Goal: Information Seeking & Learning: Learn about a topic

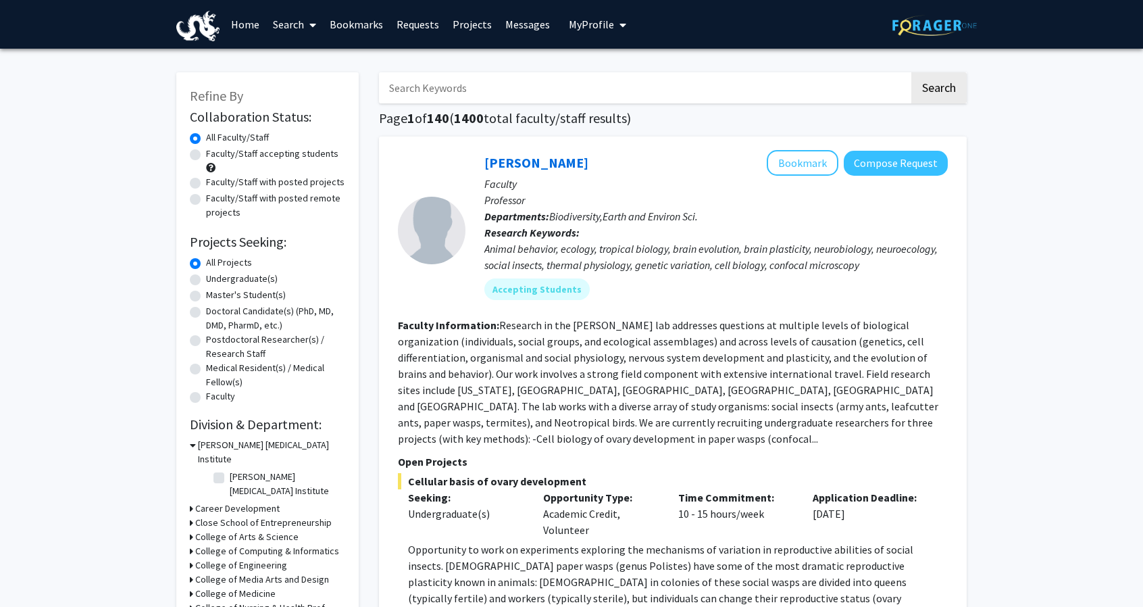
click at [206, 153] on label "Faculty/Staff accepting students" at bounding box center [272, 154] width 132 height 14
click at [206, 153] on input "Faculty/Staff accepting students" at bounding box center [210, 151] width 9 height 9
radio input "true"
click at [206, 279] on label "Undergraduate(s)" at bounding box center [242, 279] width 72 height 14
click at [206, 279] on input "Undergraduate(s)" at bounding box center [210, 276] width 9 height 9
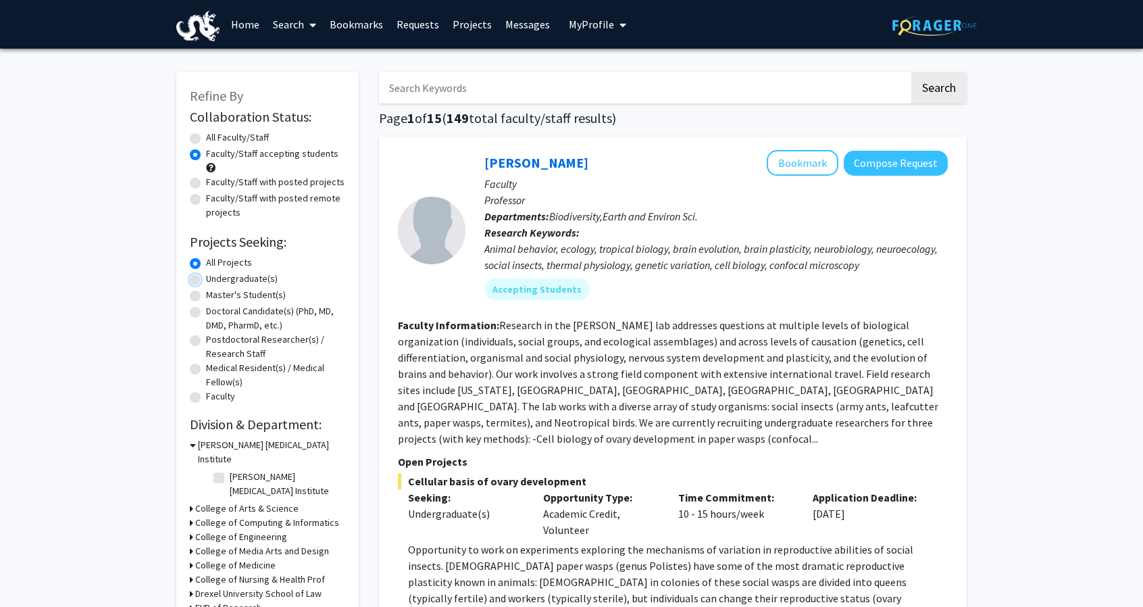
radio input "true"
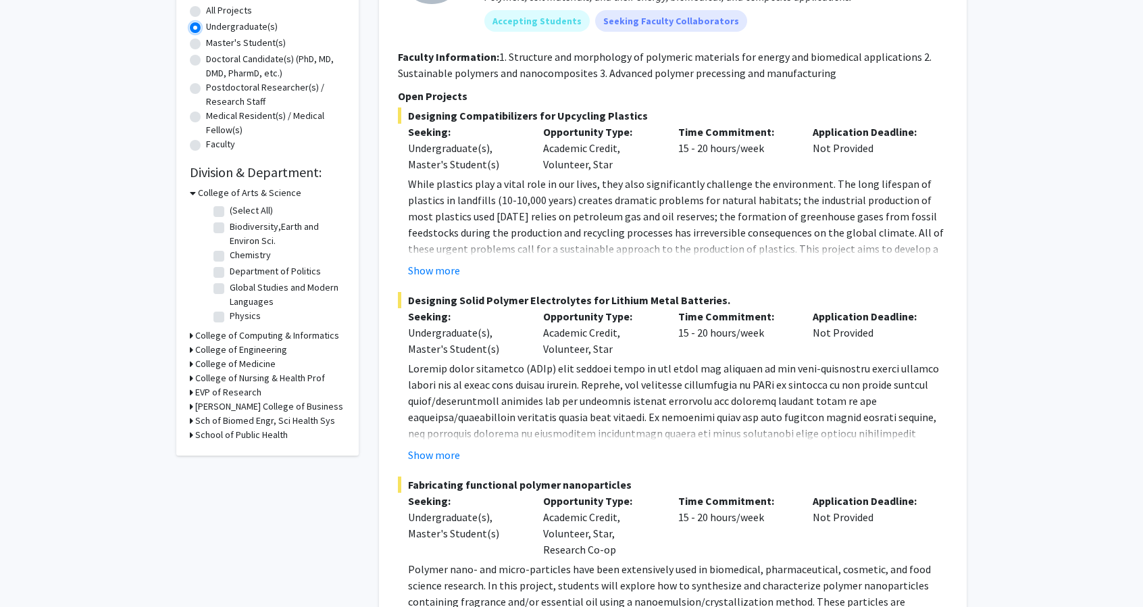
scroll to position [253, 0]
click at [226, 349] on h3 "College of Engineering" at bounding box center [241, 349] width 92 height 14
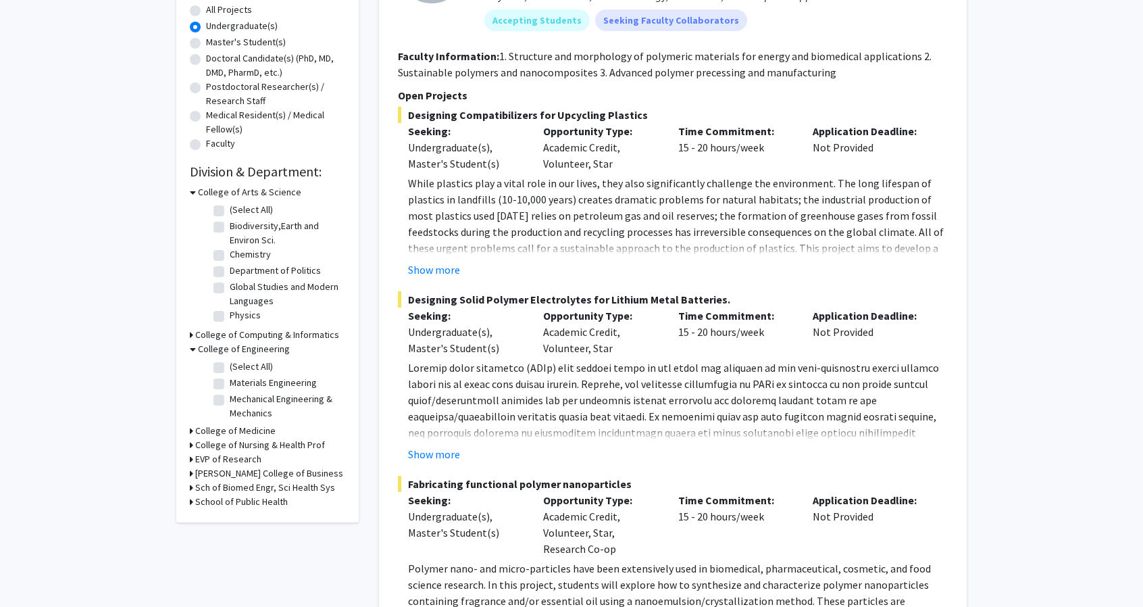
click at [230, 401] on label "Mechanical Engineering & Mechanics" at bounding box center [286, 406] width 112 height 28
click at [230, 401] on input "Mechanical Engineering & Mechanics" at bounding box center [234, 396] width 9 height 9
checkbox input "true"
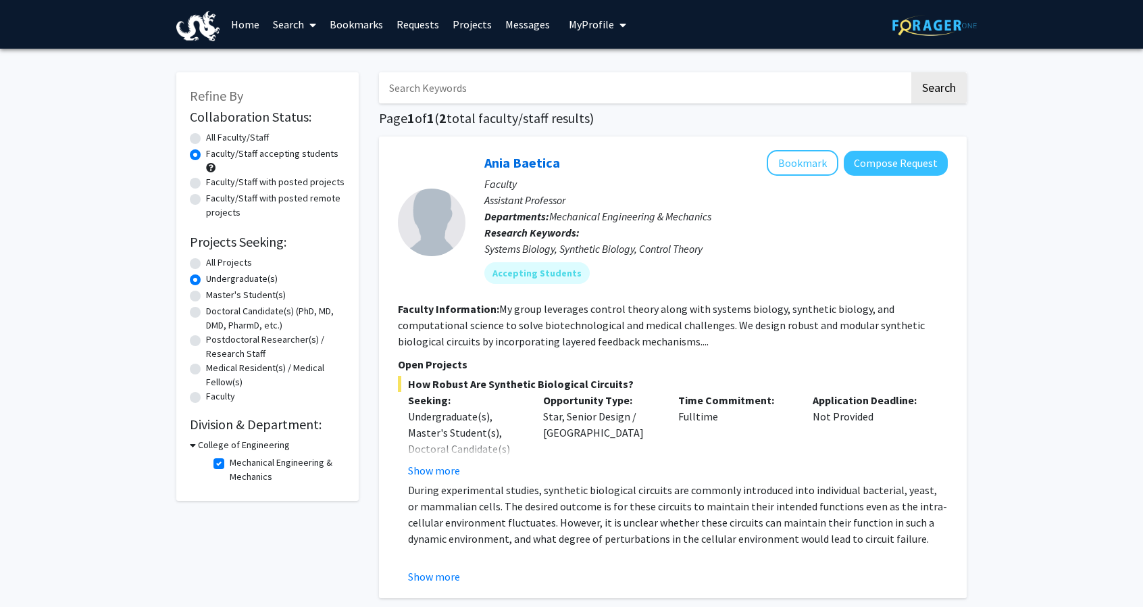
click at [480, 93] on input "Search Keywords" at bounding box center [644, 87] width 530 height 31
type input "vip"
click at [911, 72] on button "Search" at bounding box center [938, 87] width 55 height 31
radio input "true"
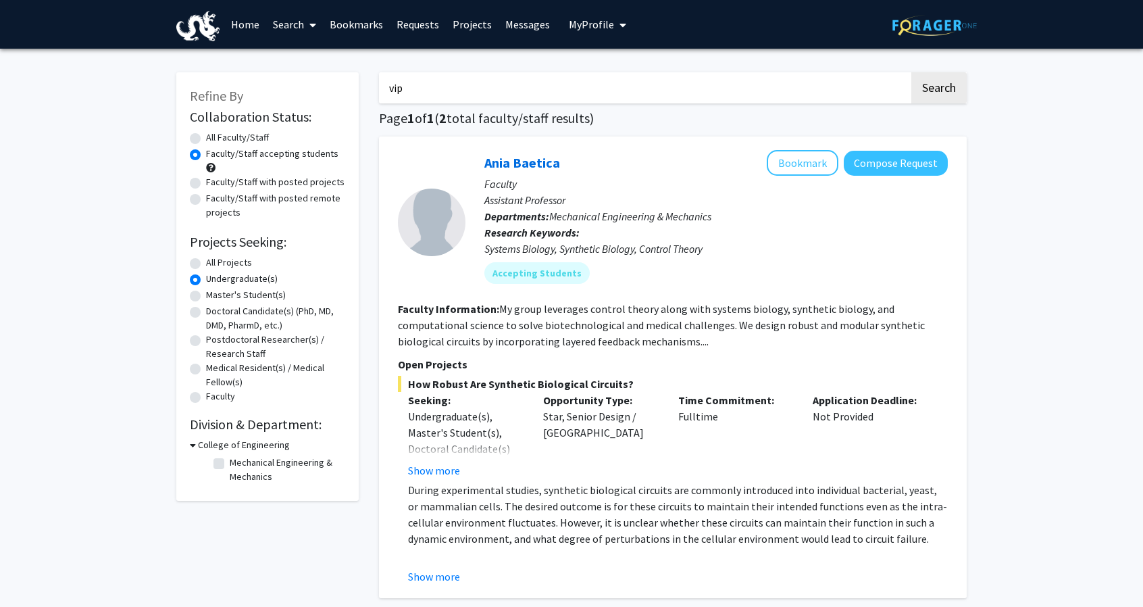
checkbox input "false"
